Goal: Ask a question

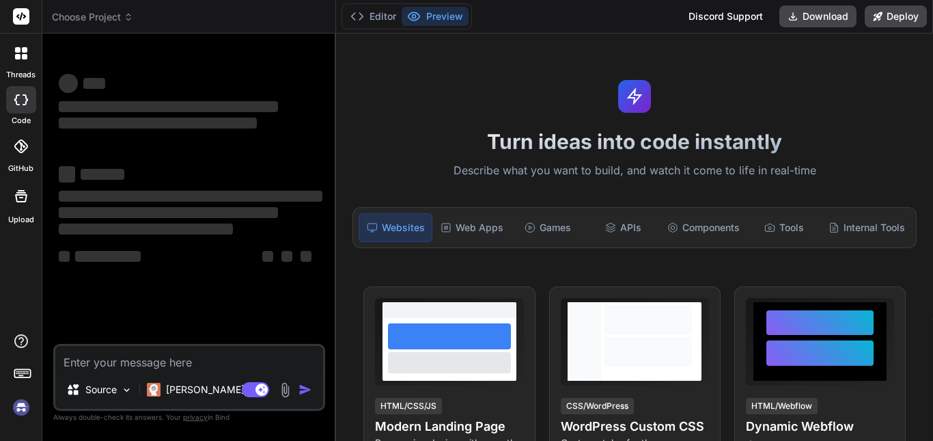
type textarea "x"
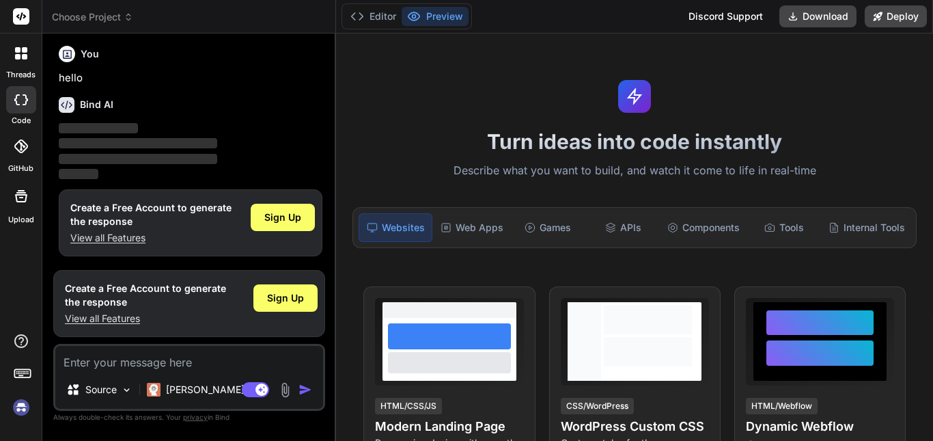
click at [200, 363] on textarea at bounding box center [189, 358] width 268 height 25
type textarea "Bind AI"
type textarea "x"
type textarea "Bind A"
type textarea "x"
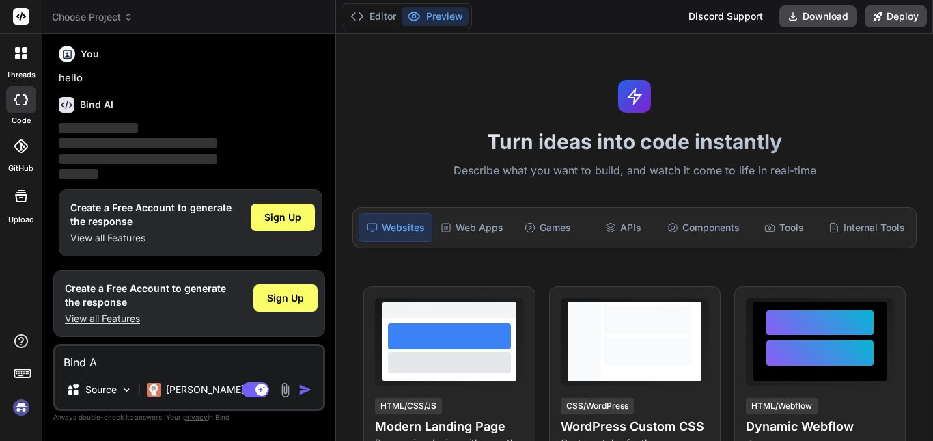
type textarea "Bind"
type textarea "x"
type textarea "Bind"
type textarea "x"
type textarea "Bin"
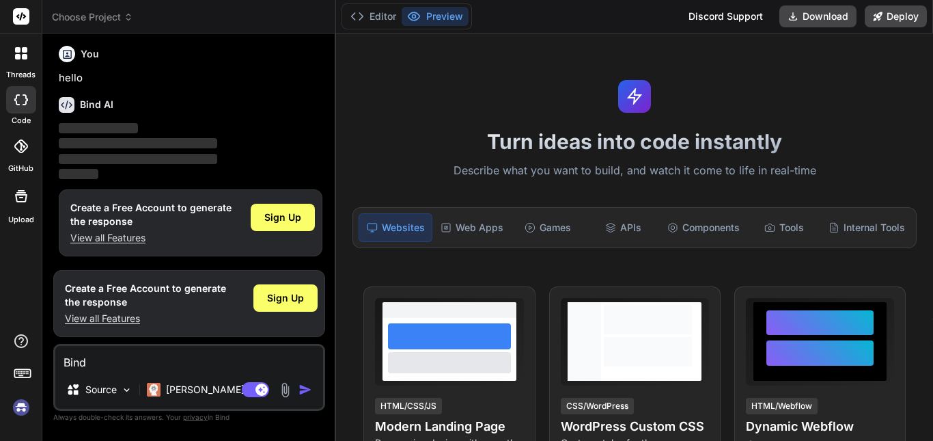
type textarea "x"
type textarea "Bi"
type textarea "x"
type textarea "B"
type textarea "x"
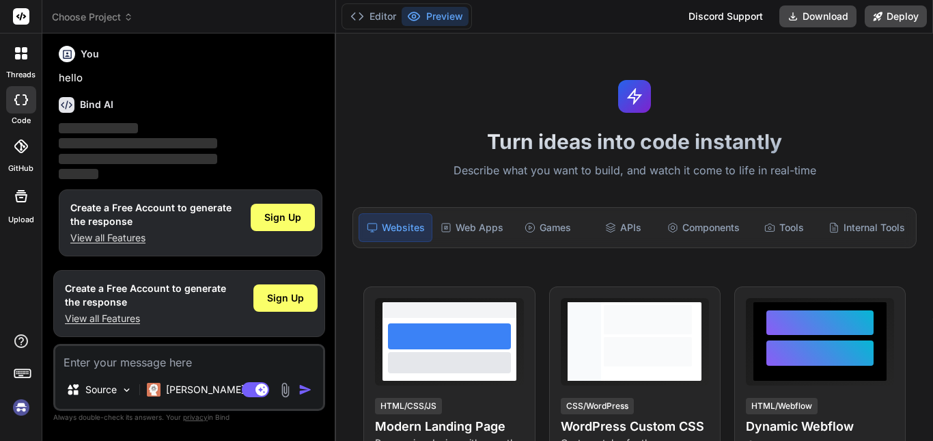
type textarea "x"
click at [178, 359] on textarea at bounding box center [189, 358] width 268 height 25
paste textarea "The Student Super-App is designed as a unified platform that brings together al…"
type textarea "The Student Super-App is designed as a unified platform that brings together al…"
type textarea "x"
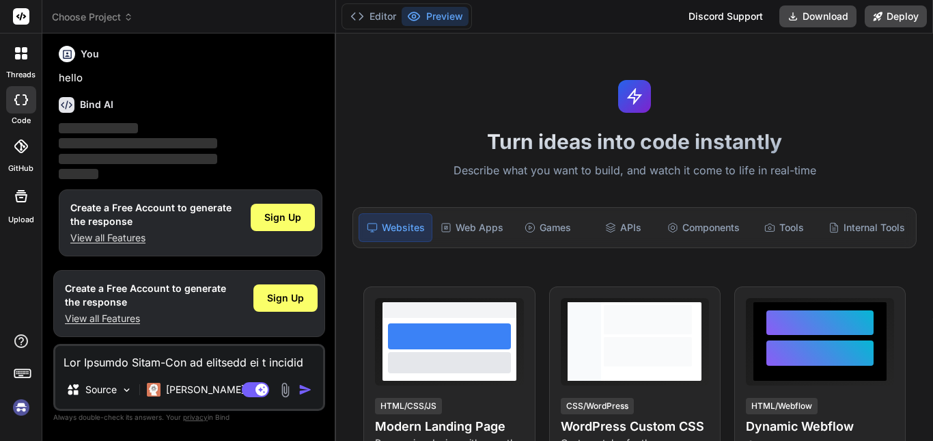
scroll to position [1116, 0]
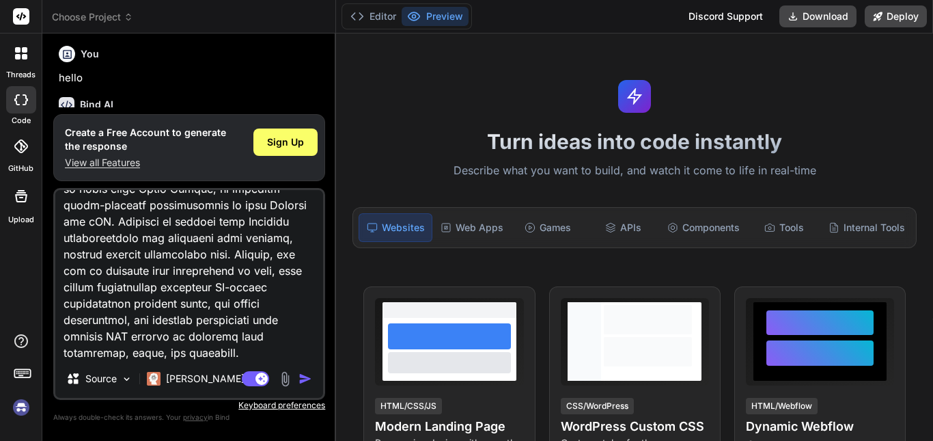
type textarea "The Student Super-App is designed as a unified platform that brings together al…"
click at [309, 379] on img "button" at bounding box center [306, 379] width 14 height 14
click at [307, 382] on img "button" at bounding box center [306, 379] width 14 height 14
click at [307, 381] on img "button" at bounding box center [306, 379] width 14 height 14
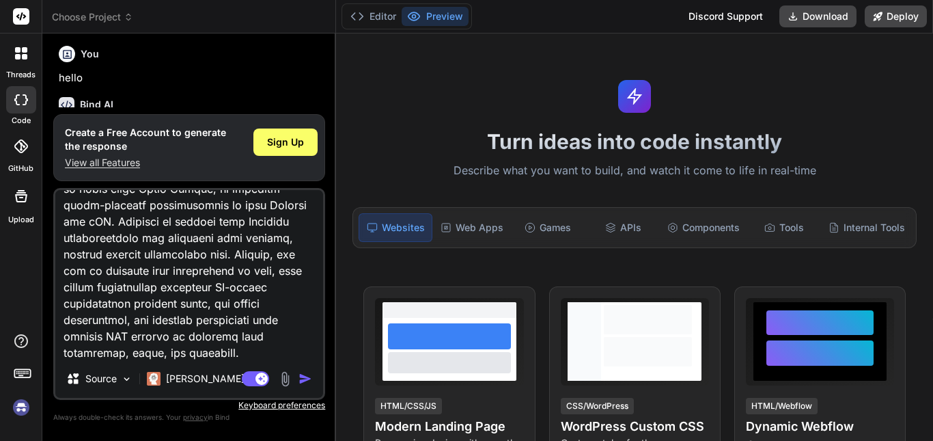
click at [307, 379] on img "button" at bounding box center [306, 379] width 14 height 14
click at [306, 379] on img "button" at bounding box center [306, 379] width 14 height 14
